Goal: Obtain resource: Download file/media

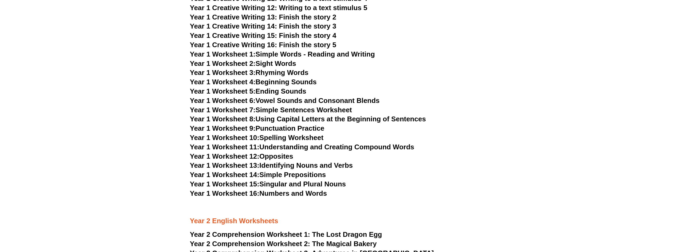
scroll to position [983, 0]
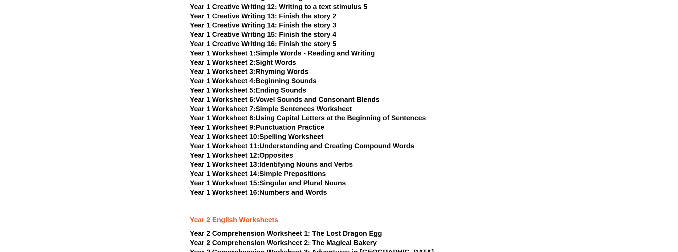
click at [287, 129] on link "Year 1 Worksheet 9: Punctuation Practice" at bounding box center [257, 127] width 134 height 8
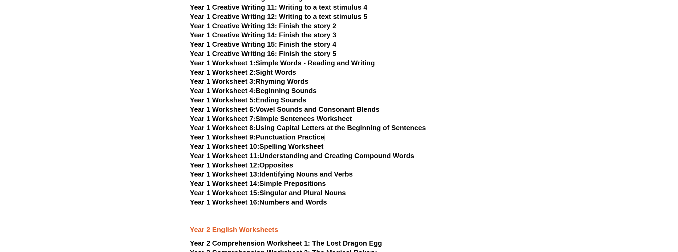
scroll to position [957, 0]
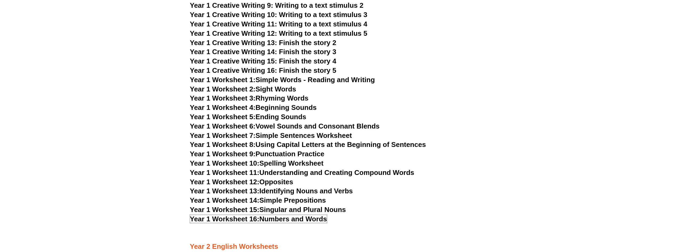
click at [312, 221] on link "Year 1 Worksheet 16: Numbers and Words" at bounding box center [258, 219] width 137 height 8
click at [306, 161] on link "Year 1 Worksheet 10: Spelling Worksheet" at bounding box center [257, 163] width 134 height 8
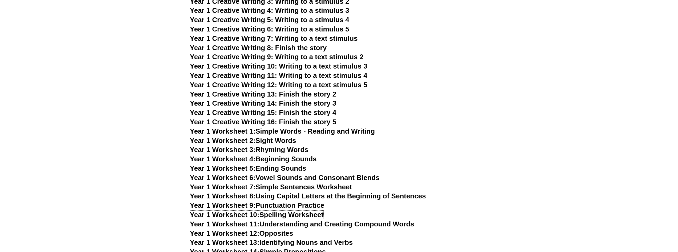
scroll to position [904, 0]
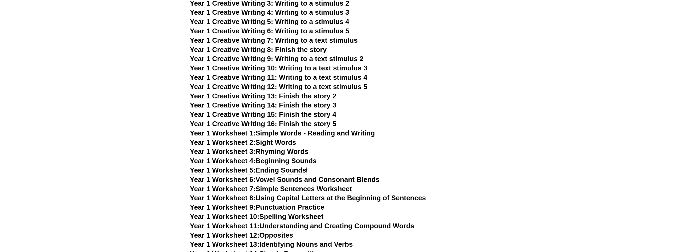
drag, startPoint x: 291, startPoint y: 171, endPoint x: 471, endPoint y: 1, distance: 247.6
click at [291, 171] on link "Year 1 Worksheet 5: Ending Sounds" at bounding box center [248, 170] width 116 height 8
click at [282, 142] on link "Year 1 Worksheet 2: Sight Words" at bounding box center [243, 142] width 106 height 8
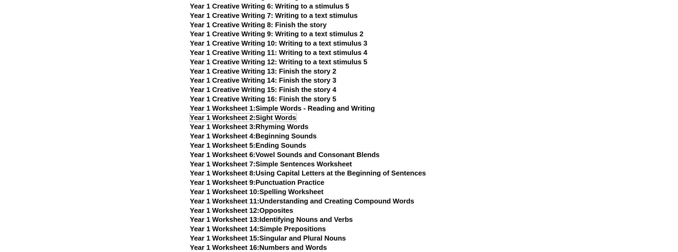
scroll to position [930, 0]
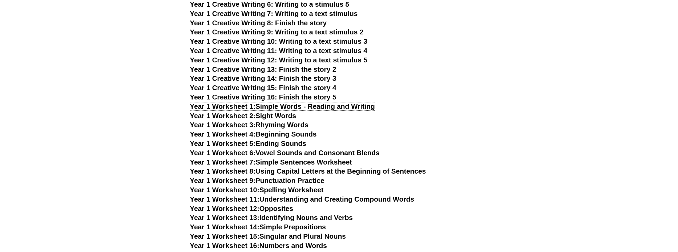
drag, startPoint x: 294, startPoint y: 107, endPoint x: 356, endPoint y: 0, distance: 123.7
click at [294, 107] on link "Year 1 Worksheet 1: Simple Words - Reading and Writing" at bounding box center [282, 106] width 185 height 8
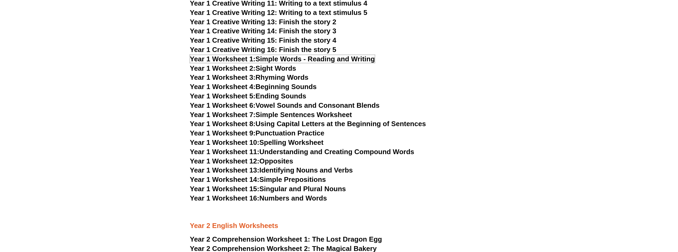
scroll to position [983, 0]
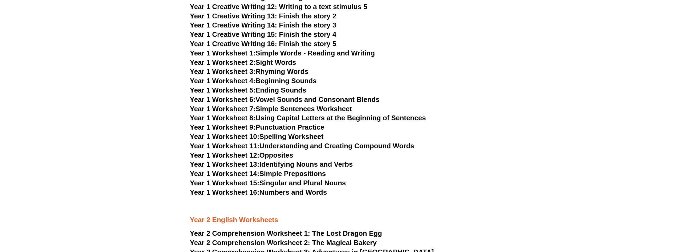
drag, startPoint x: 360, startPoint y: 118, endPoint x: 322, endPoint y: 119, distance: 37.5
click at [360, 118] on link "Year 1 Worksheet 8: Using Capital Letters at the Beginning of Sentences" at bounding box center [308, 118] width 236 height 8
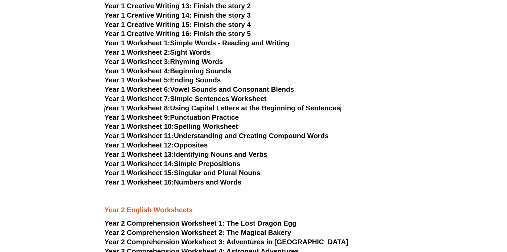
scroll to position [946, 0]
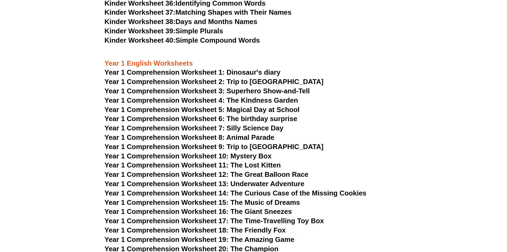
scroll to position [559, 0]
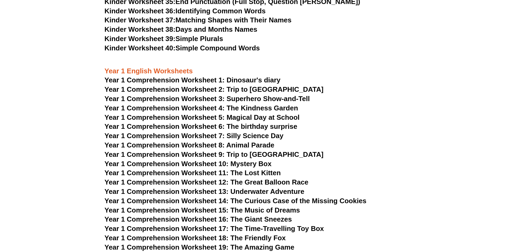
drag, startPoint x: 237, startPoint y: 78, endPoint x: 221, endPoint y: 47, distance: 34.8
click at [237, 78] on span "Year 1 Comprehension Worksheet 1: Dinosaur's diary" at bounding box center [193, 80] width 176 height 8
